Goal: Task Accomplishment & Management: Use online tool/utility

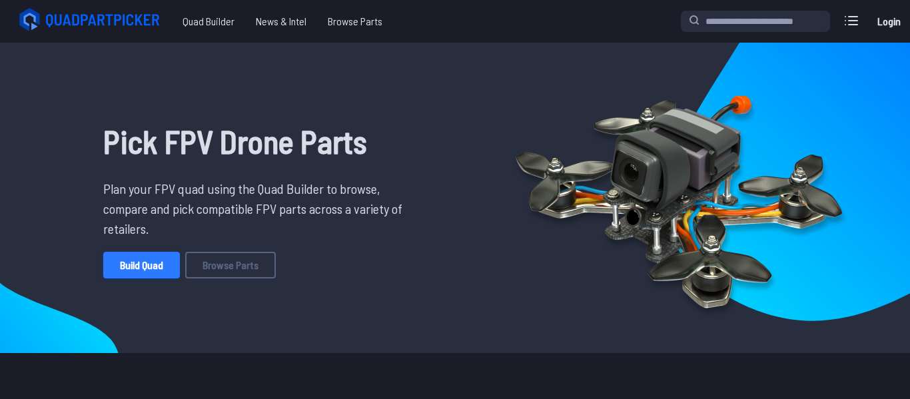
click at [141, 262] on link "Build Quad" at bounding box center [141, 265] width 77 height 27
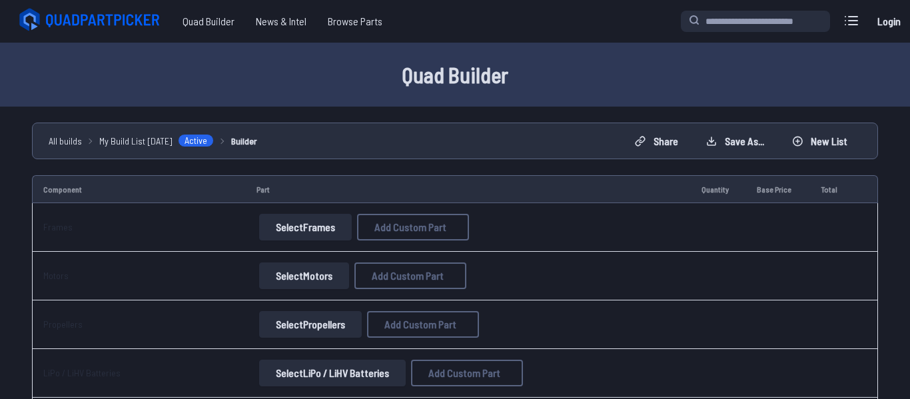
click at [284, 238] on button "Select Frames" at bounding box center [305, 227] width 93 height 27
click at [287, 234] on button "Select Frames" at bounding box center [305, 227] width 93 height 27
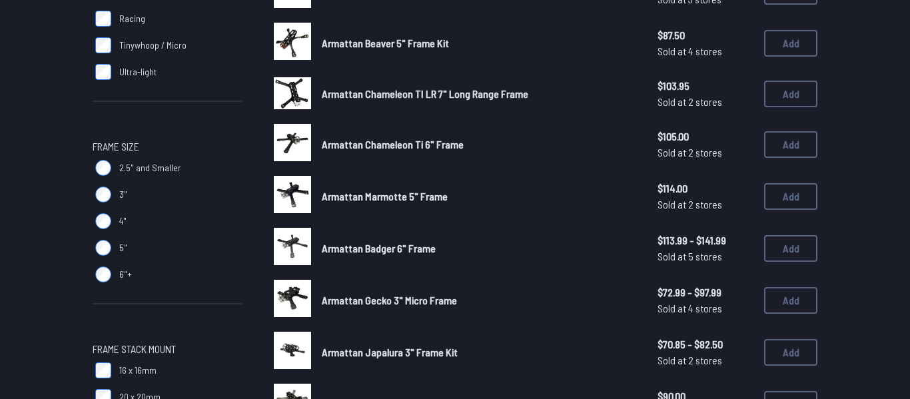
scroll to position [304, 0]
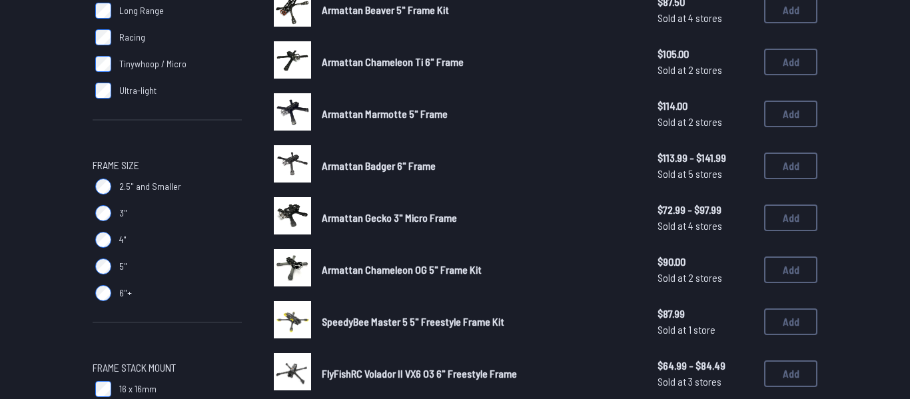
scroll to position [613, 0]
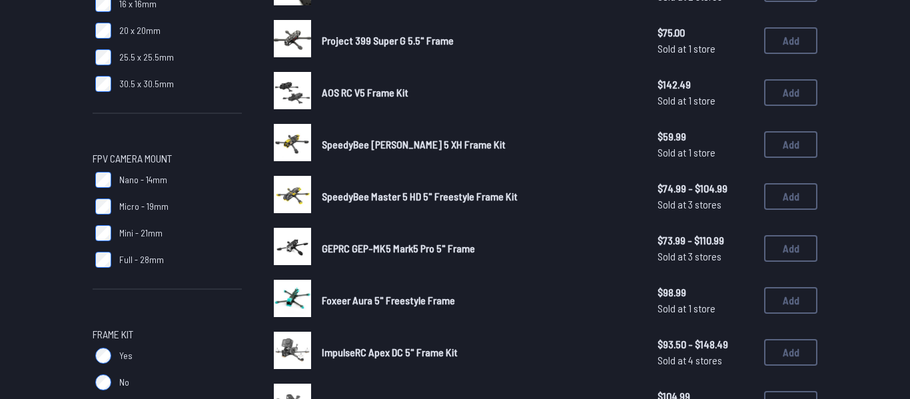
scroll to position [673, 0]
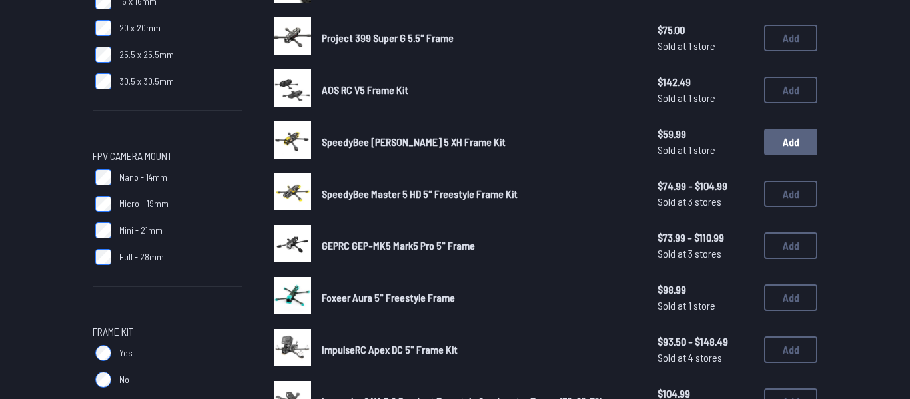
click at [789, 133] on button "Add" at bounding box center [790, 142] width 53 height 27
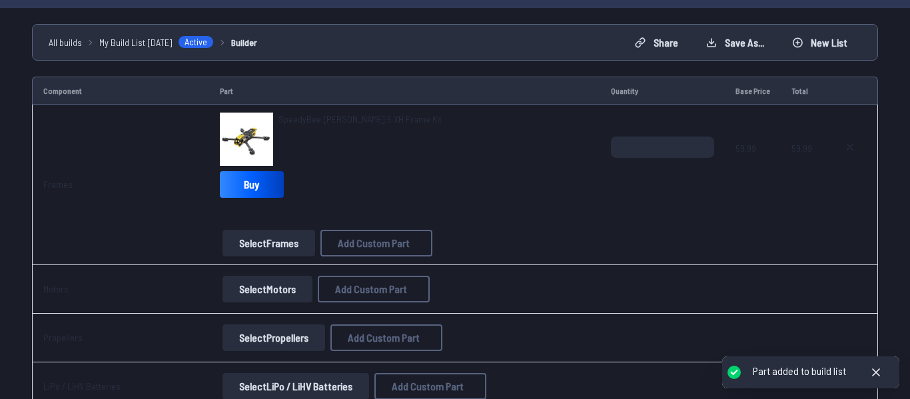
scroll to position [109, 0]
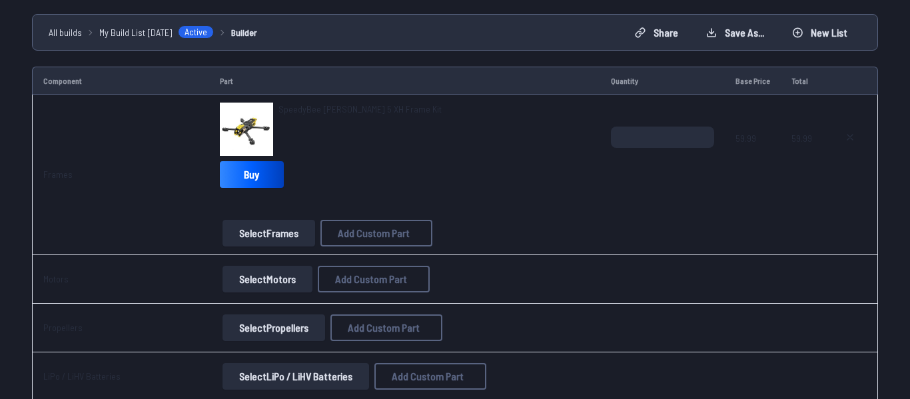
click at [274, 276] on button "Select Motors" at bounding box center [267, 279] width 90 height 27
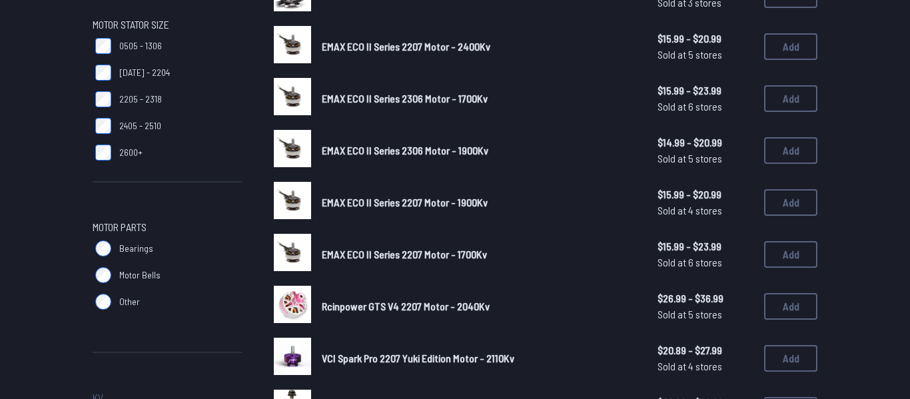
scroll to position [444, 0]
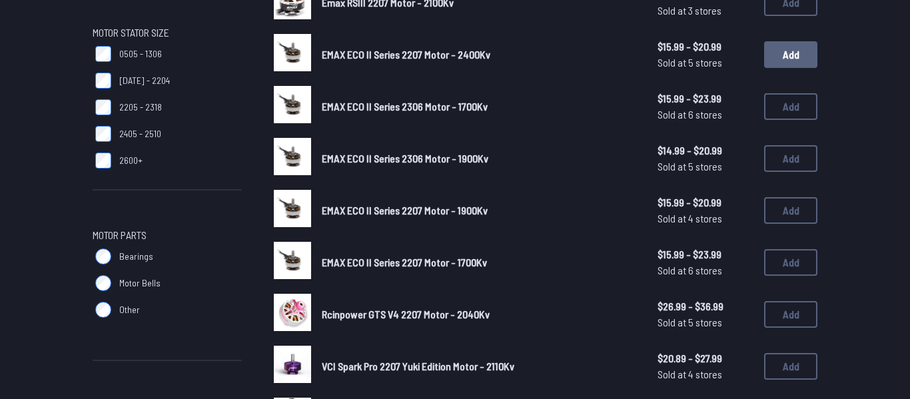
click at [788, 58] on button "Add" at bounding box center [790, 54] width 53 height 27
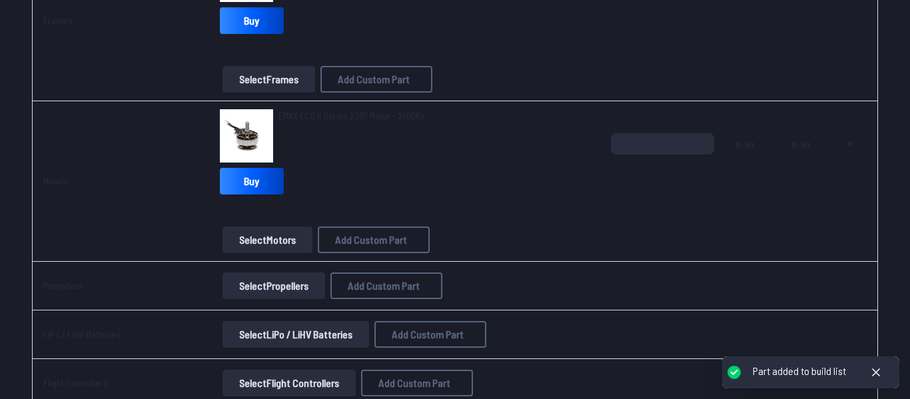
scroll to position [269, 0]
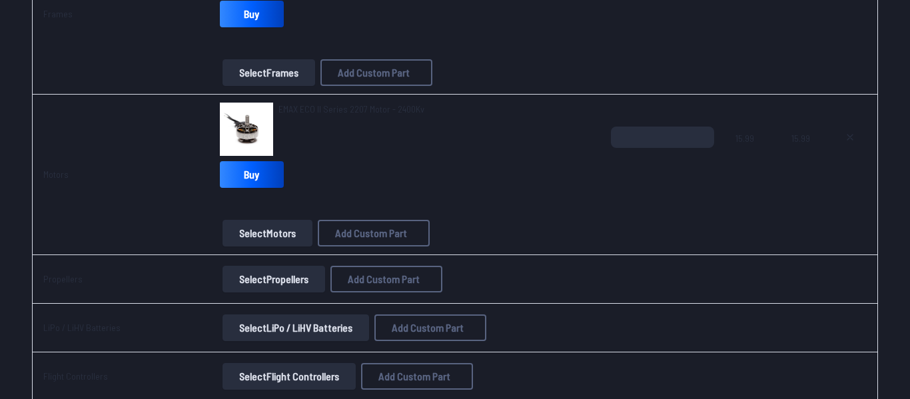
click at [324, 266] on button "Select Propellers" at bounding box center [273, 279] width 103 height 27
click at [301, 280] on button "Select Propellers" at bounding box center [273, 279] width 103 height 27
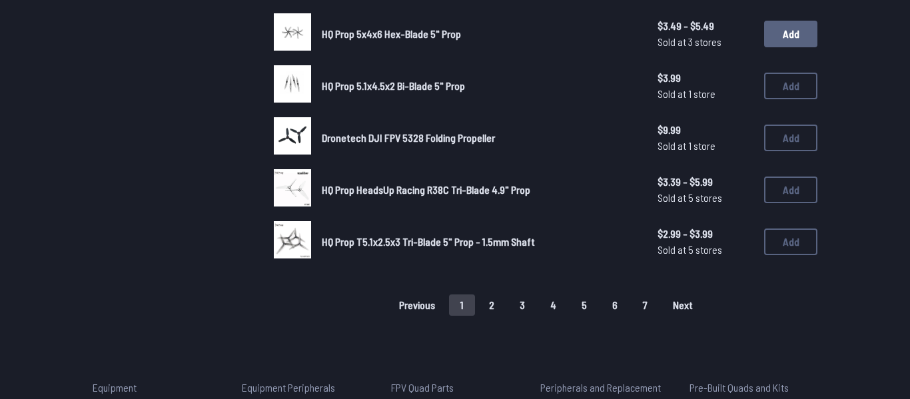
scroll to position [934, 0]
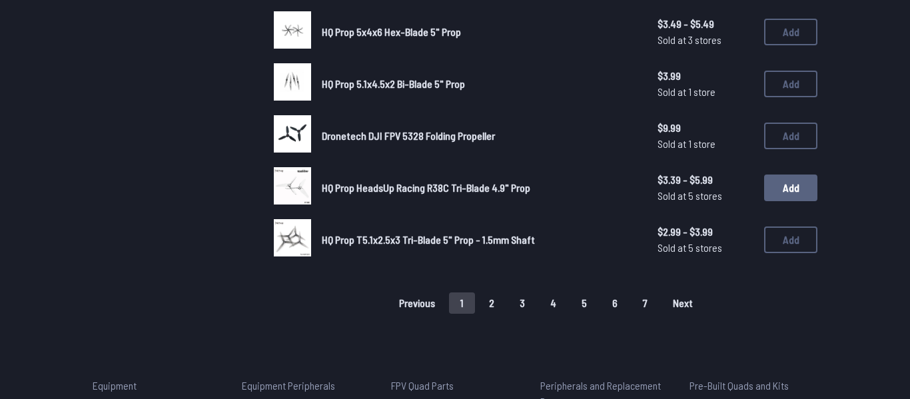
click at [769, 184] on button "Add" at bounding box center [790, 187] width 53 height 27
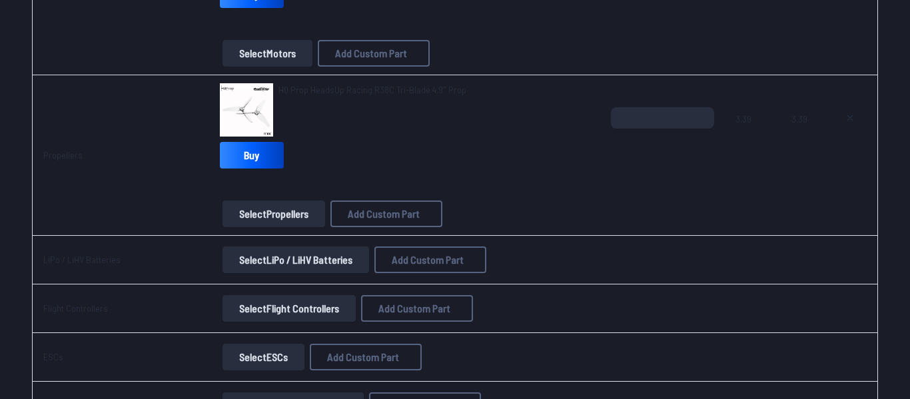
scroll to position [507, 0]
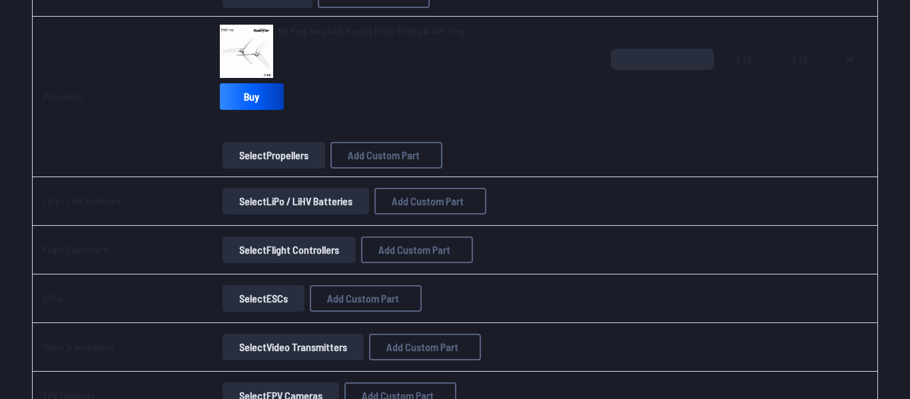
click at [286, 214] on td "Select LiPo / LiHV Batteries Add Custom Part Add Custom Part Part name* Brand /…" at bounding box center [404, 201] width 391 height 49
click at [286, 202] on button "Select LiPo / LiHV Batteries" at bounding box center [295, 201] width 147 height 27
click at [329, 198] on button "Select LiPo / LiHV Batteries" at bounding box center [295, 201] width 147 height 27
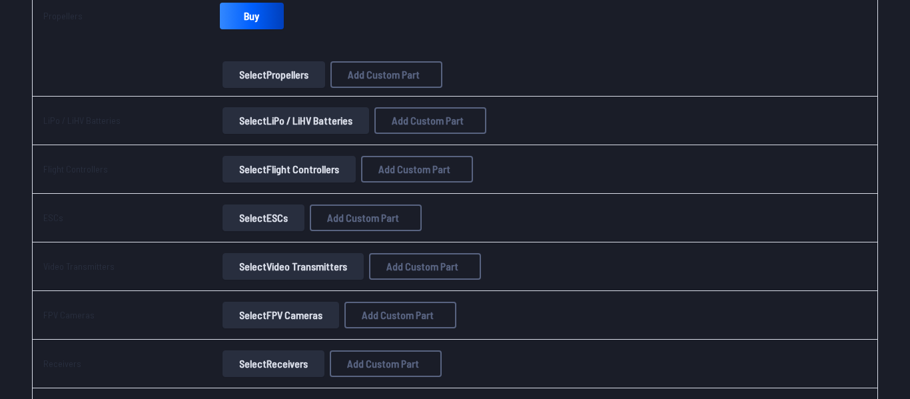
scroll to position [0, 0]
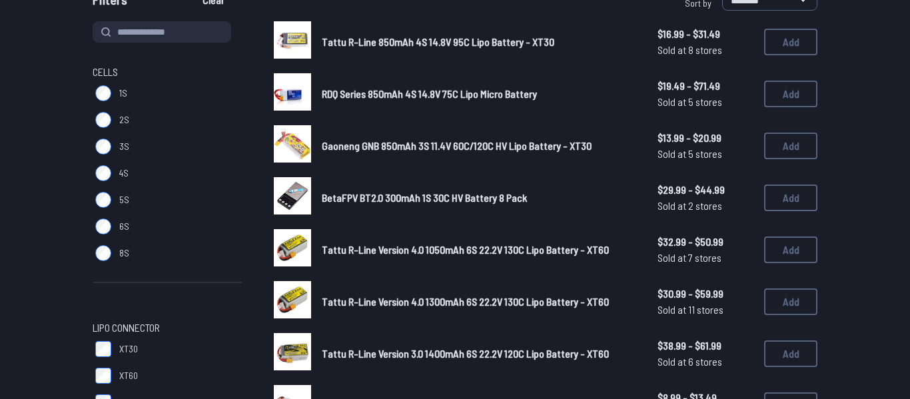
scroll to position [150, 0]
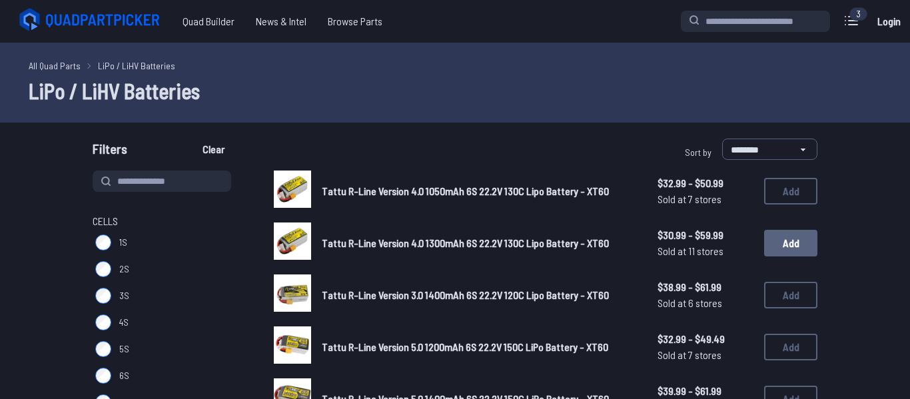
click at [771, 233] on button "Add" at bounding box center [790, 243] width 53 height 27
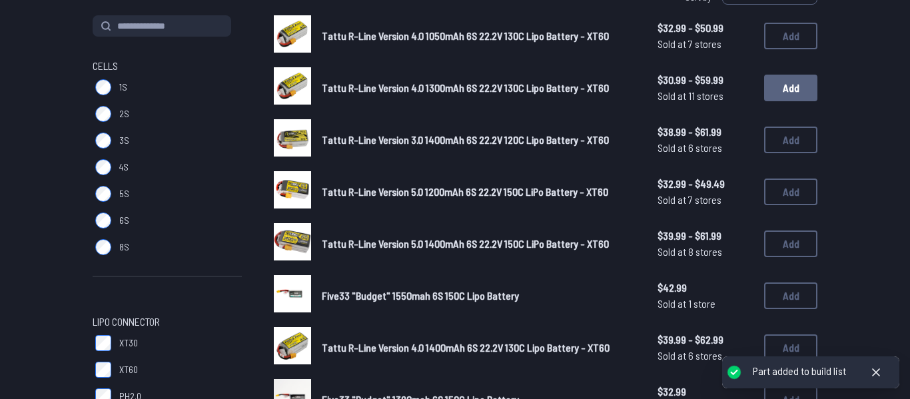
scroll to position [159, 0]
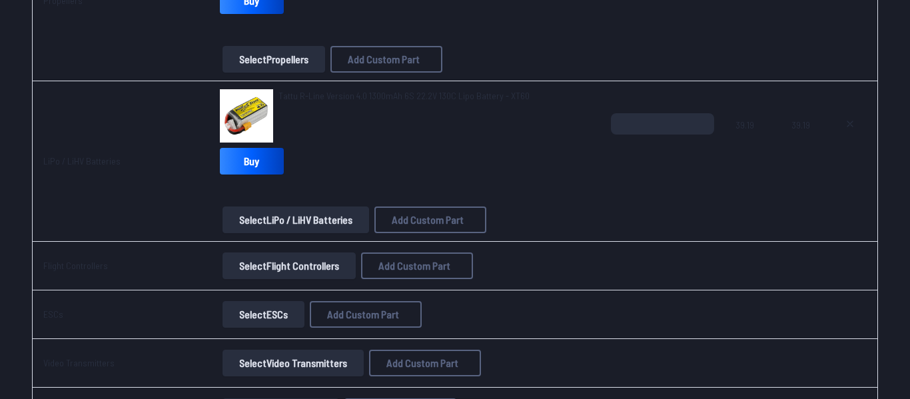
scroll to position [607, 0]
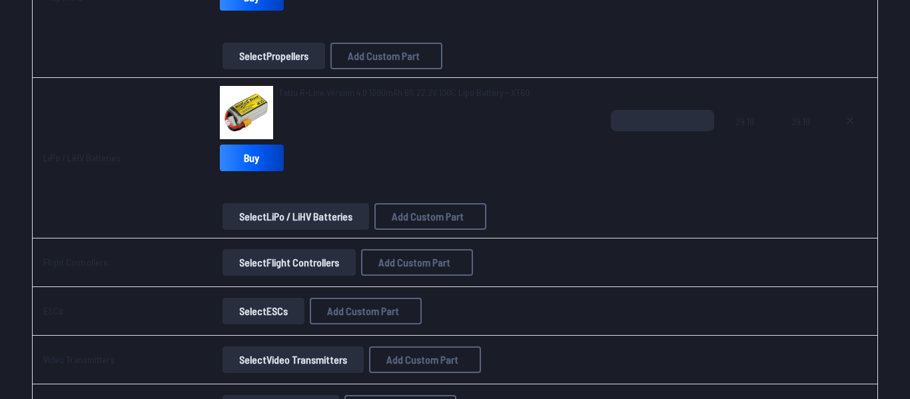
click at [295, 252] on button "Select Flight Controllers" at bounding box center [288, 262] width 133 height 27
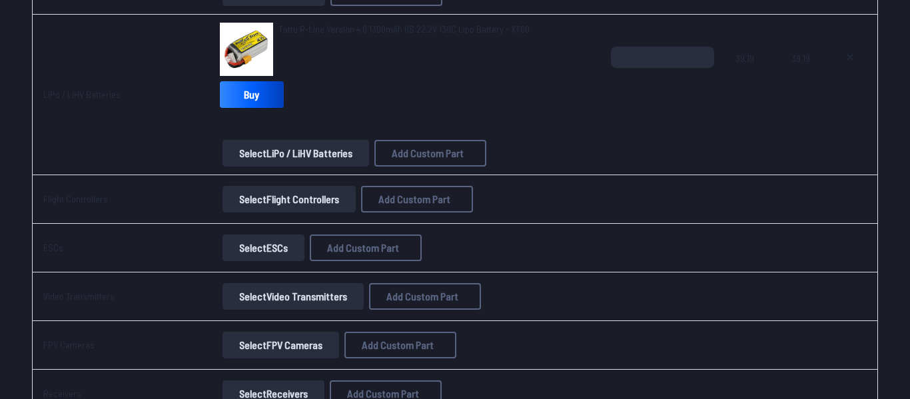
scroll to position [671, 0]
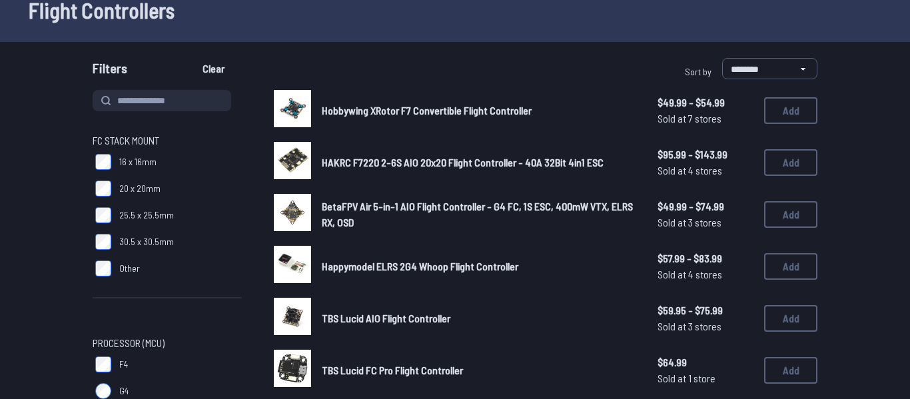
scroll to position [81, 0]
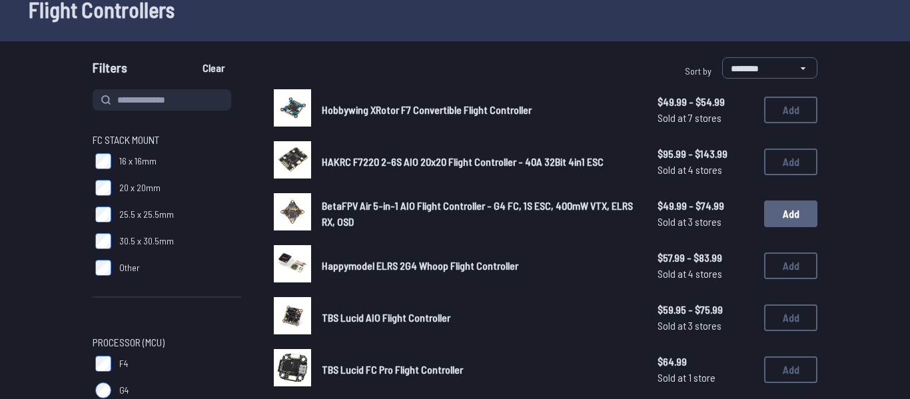
click at [795, 206] on button "Add" at bounding box center [790, 213] width 53 height 27
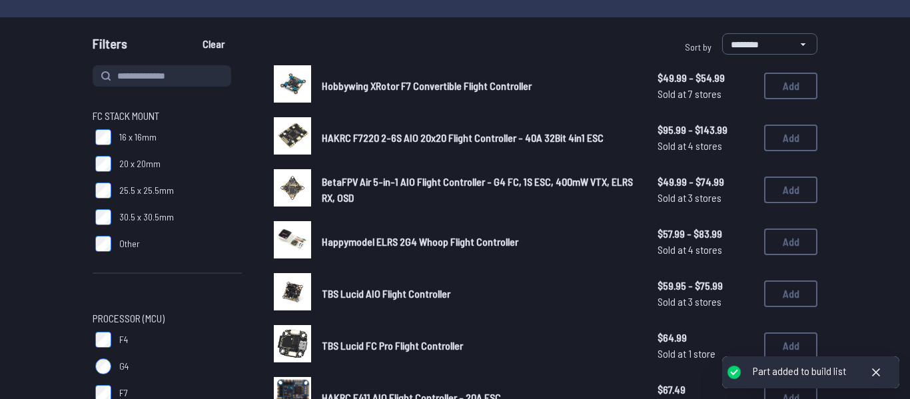
scroll to position [107, 0]
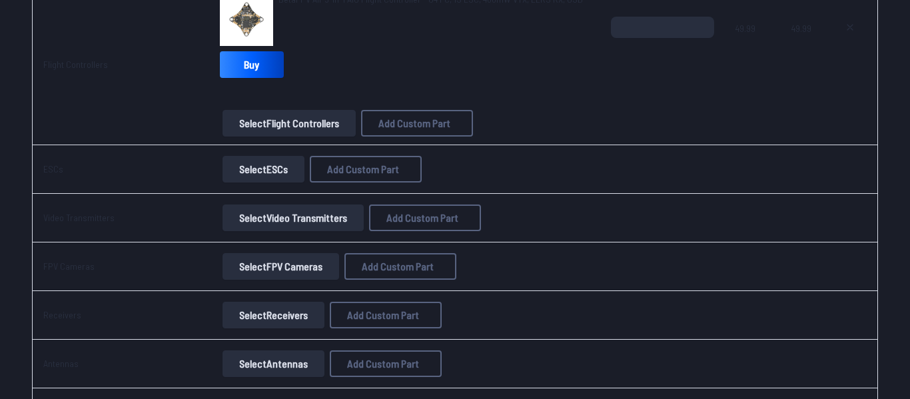
scroll to position [864, 0]
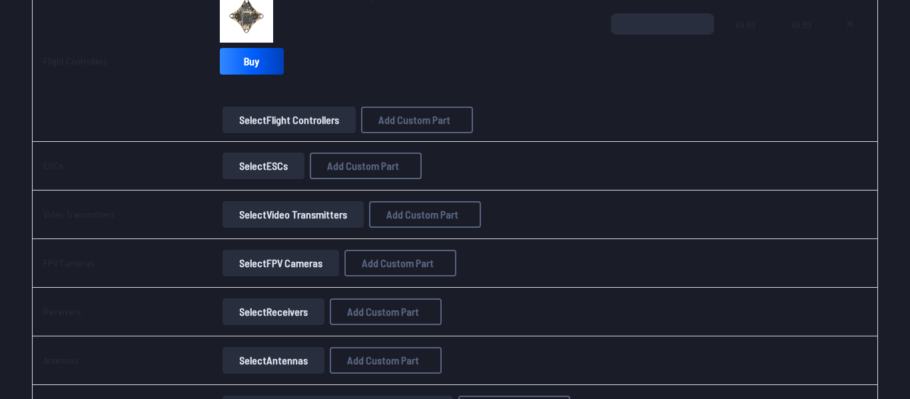
click at [272, 172] on button "Select ESCs" at bounding box center [263, 166] width 82 height 27
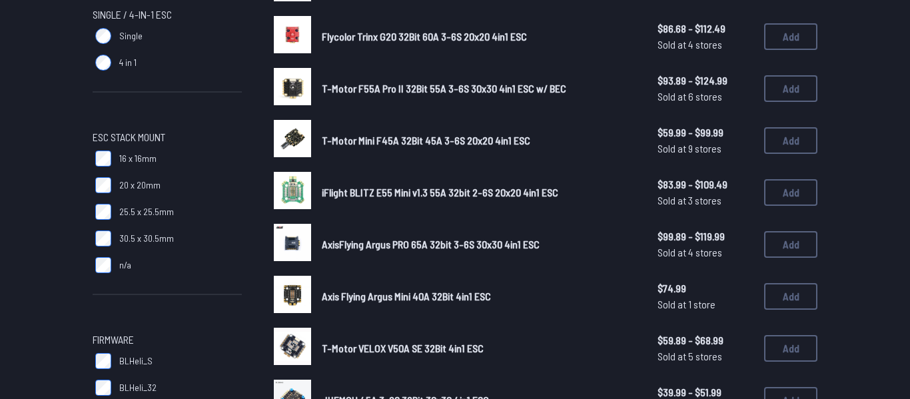
scroll to position [207, 0]
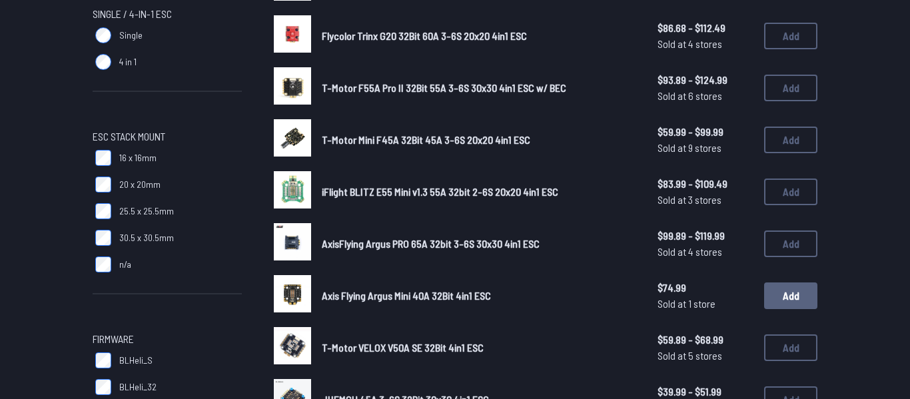
click at [805, 293] on button "Add" at bounding box center [790, 295] width 53 height 27
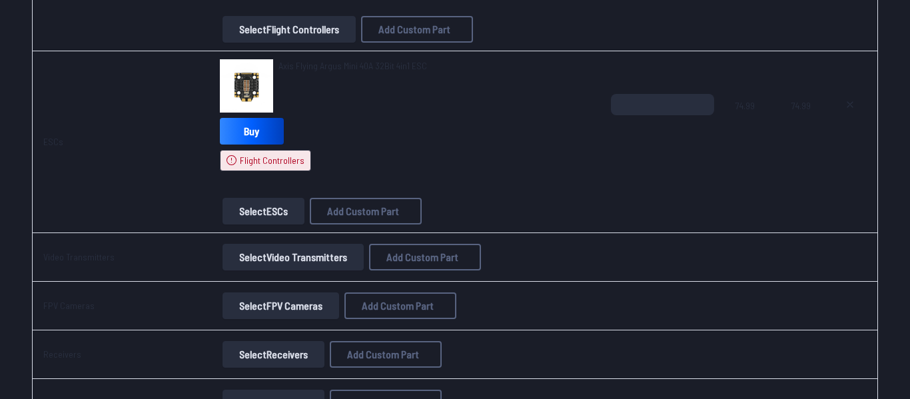
scroll to position [1046, 0]
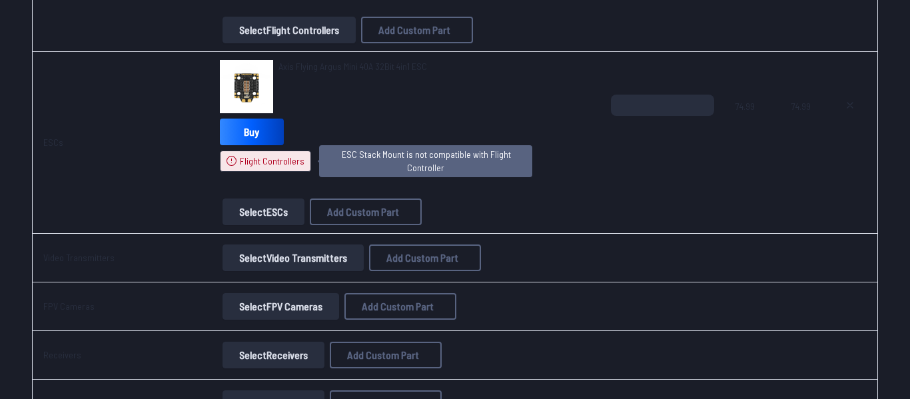
click at [283, 157] on span "Flight Controllers" at bounding box center [272, 161] width 65 height 13
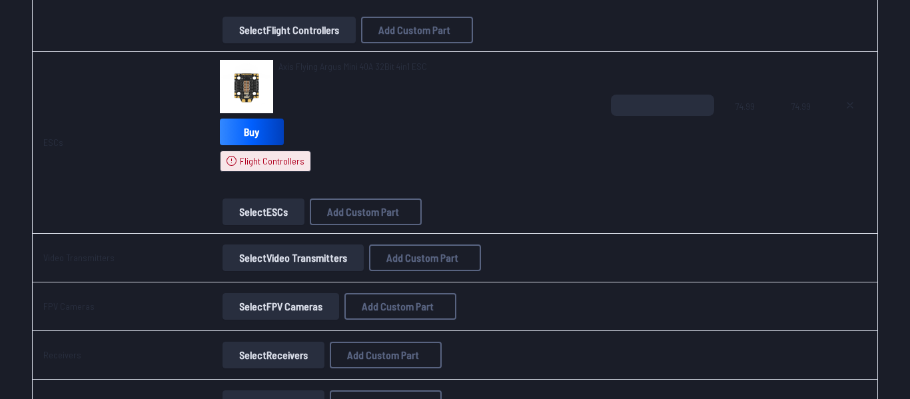
click at [287, 208] on button "Select ESCs" at bounding box center [263, 211] width 82 height 27
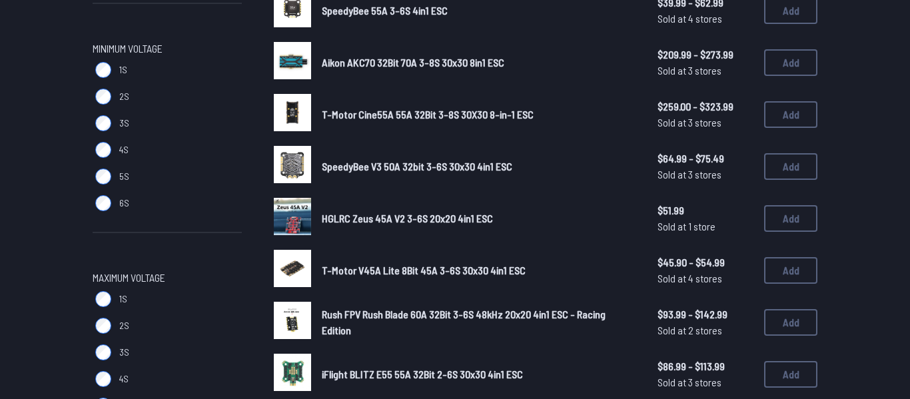
scroll to position [689, 0]
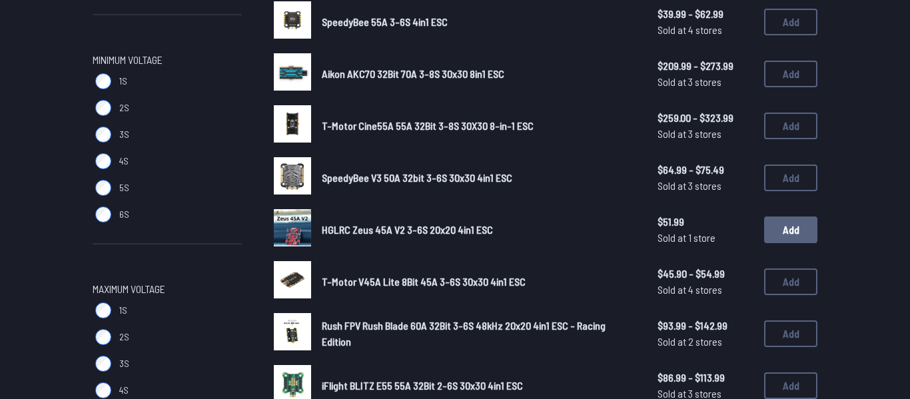
click at [785, 226] on button "Add" at bounding box center [790, 229] width 53 height 27
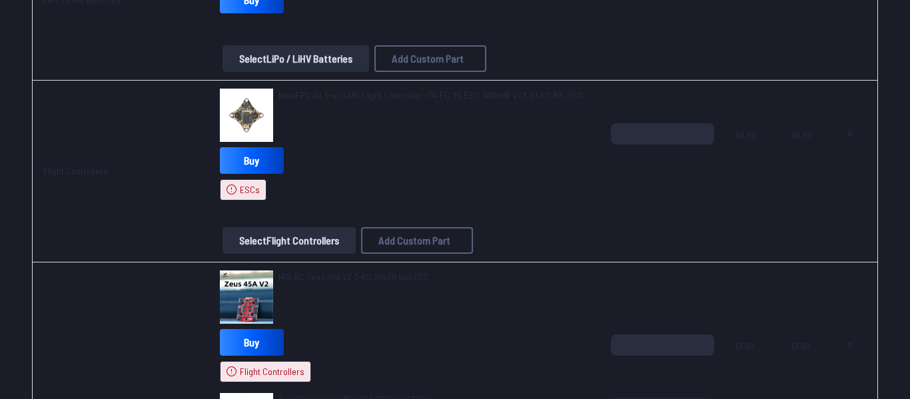
scroll to position [836, 0]
click at [849, 137] on icon at bounding box center [849, 133] width 11 height 11
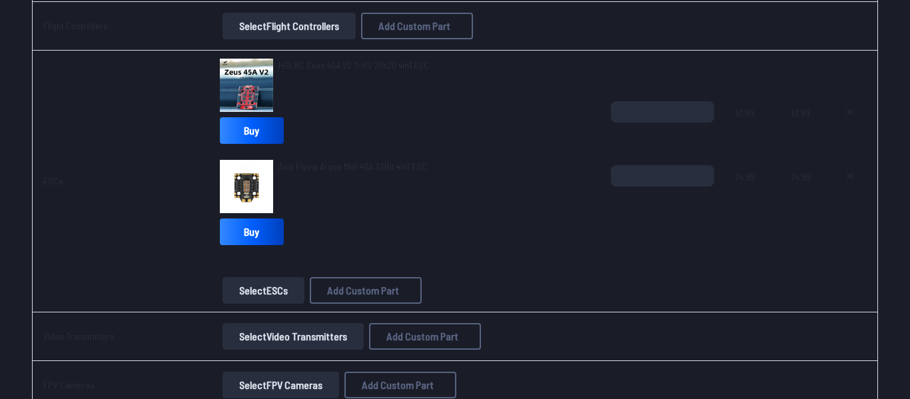
scroll to position [847, 0]
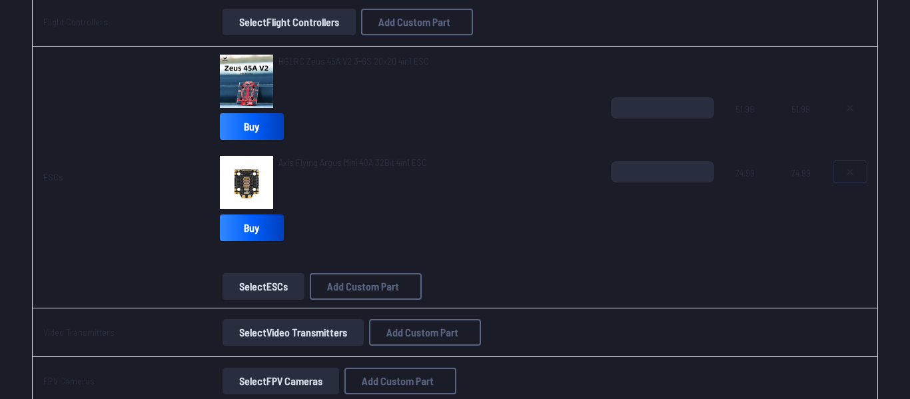
click at [848, 175] on icon at bounding box center [849, 171] width 11 height 11
type textarea "**********"
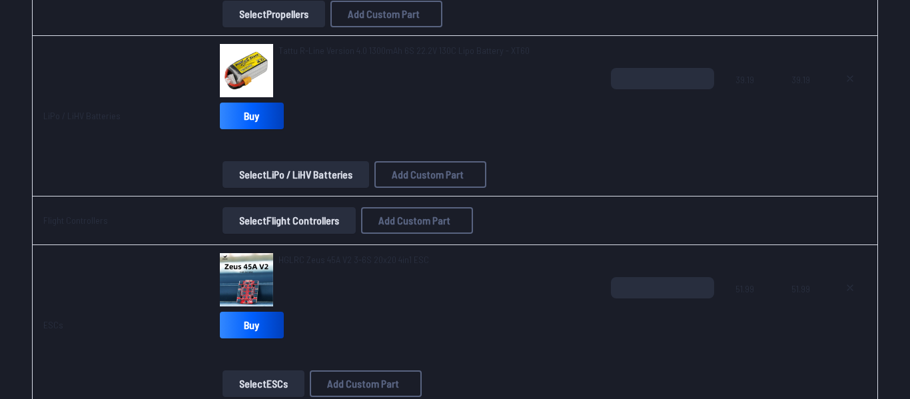
scroll to position [650, 0]
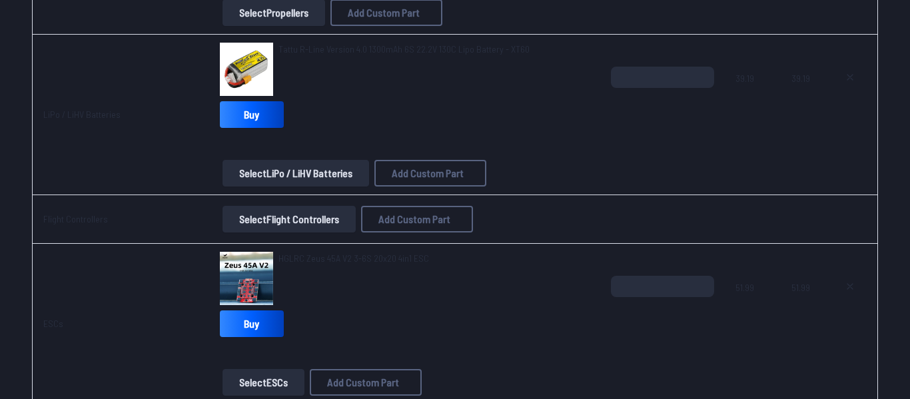
click at [304, 217] on button "Select Flight Controllers" at bounding box center [288, 219] width 133 height 27
click at [321, 216] on button "Select Flight Controllers" at bounding box center [288, 219] width 133 height 27
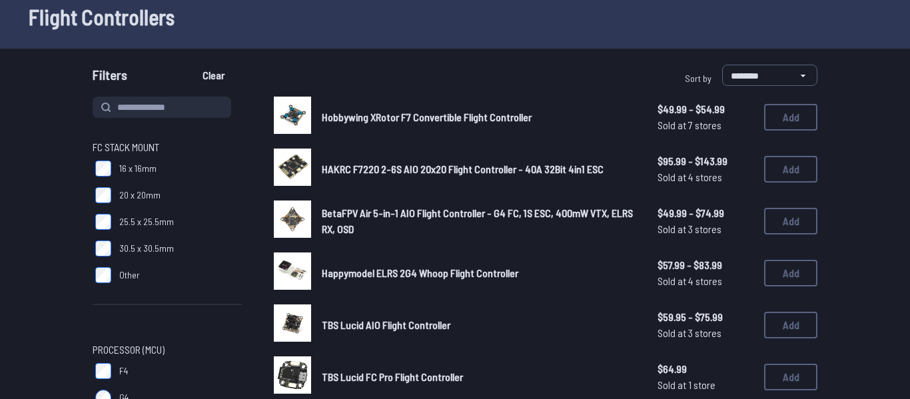
scroll to position [75, 0]
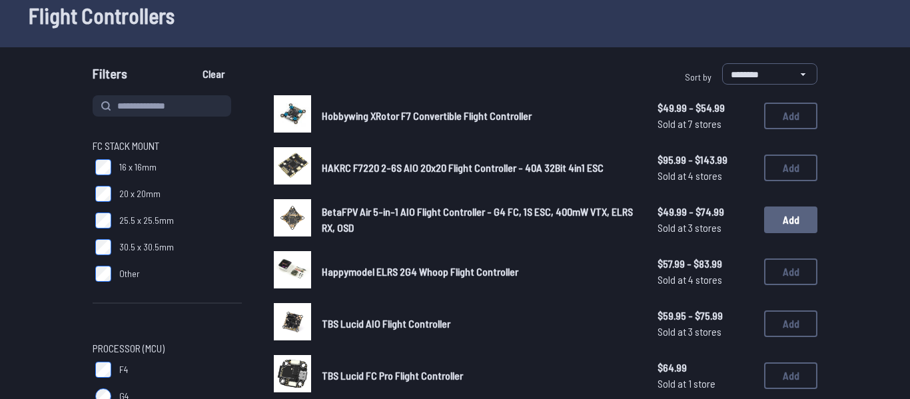
click at [794, 218] on button "Add" at bounding box center [790, 219] width 53 height 27
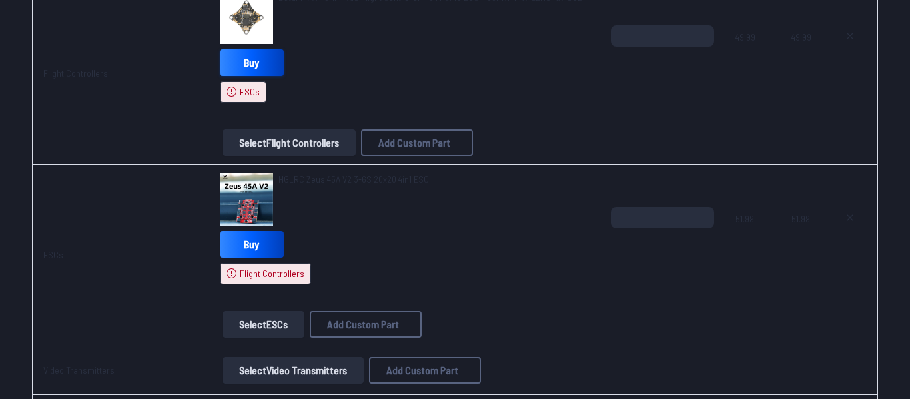
scroll to position [1002, 0]
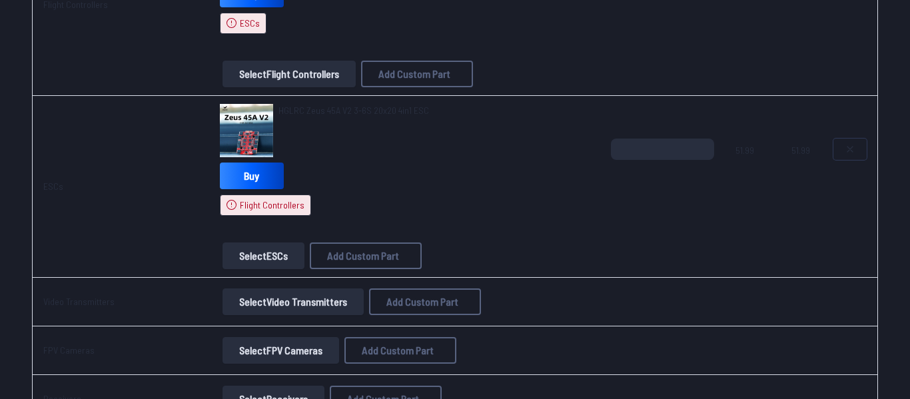
click at [858, 151] on button at bounding box center [849, 149] width 33 height 21
type textarea "**********"
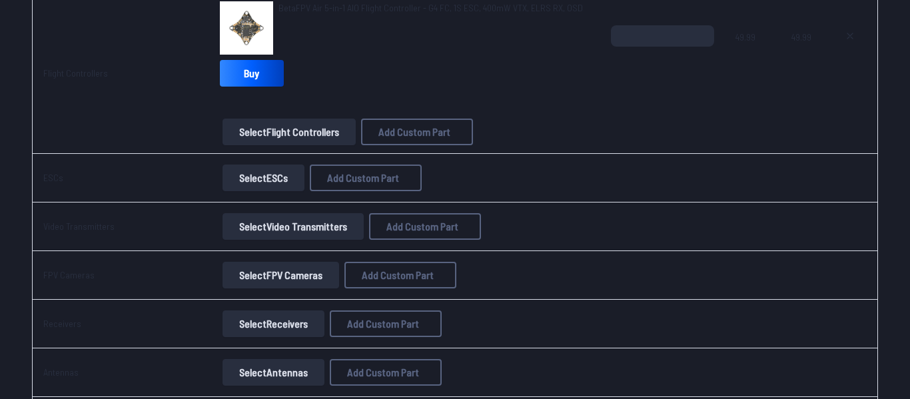
scroll to position [838, 0]
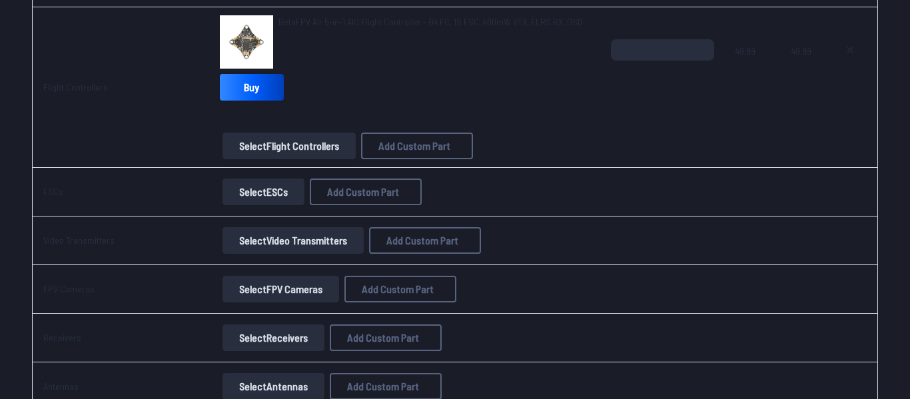
click at [285, 242] on button "Select Video Transmitters" at bounding box center [292, 240] width 141 height 27
click at [284, 242] on button "Select Video Transmitters" at bounding box center [292, 240] width 141 height 27
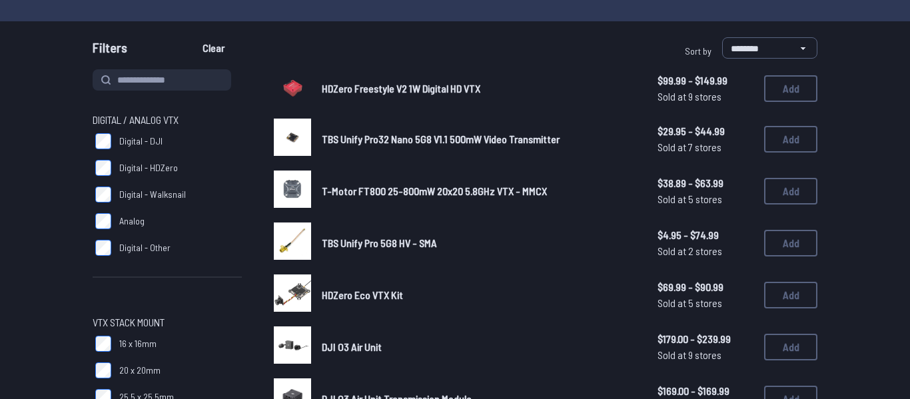
scroll to position [66, 0]
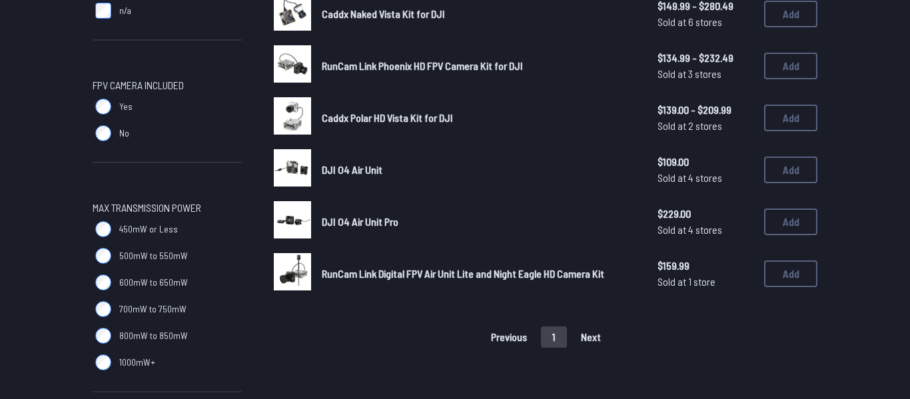
scroll to position [543, 0]
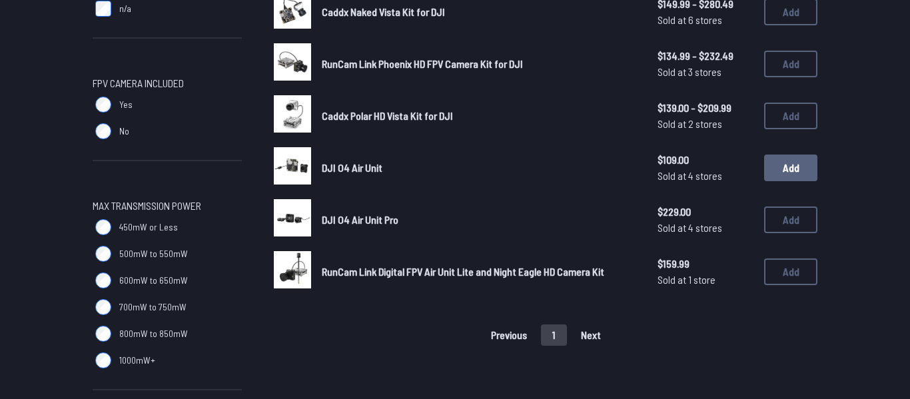
click at [801, 162] on button "Add" at bounding box center [790, 168] width 53 height 27
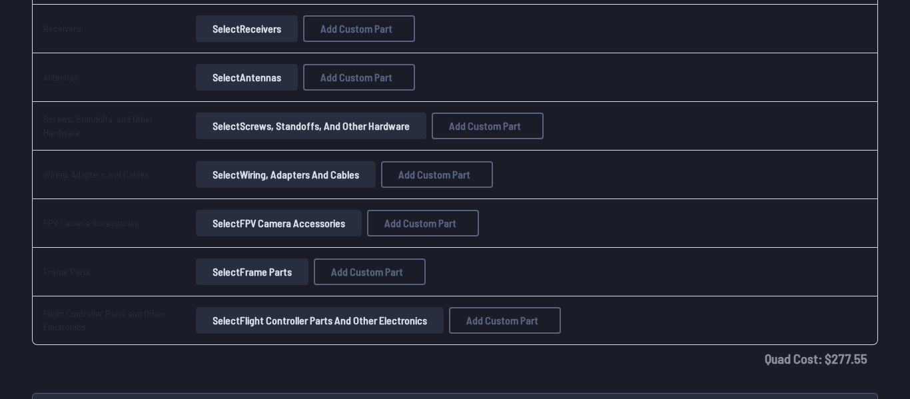
scroll to position [1271, 0]
